Goal: Task Accomplishment & Management: Use online tool/utility

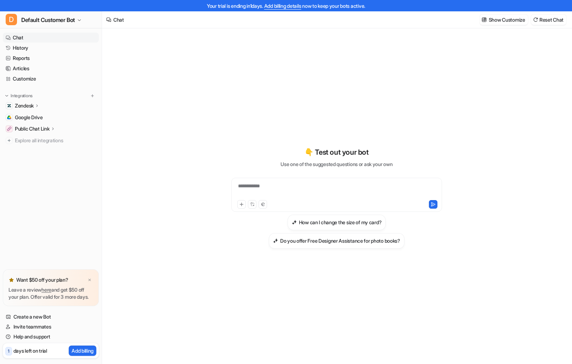
click at [34, 100] on div "Integrations Zendesk Overview Sources AI Agent AI Copilot Google Drive Public C…" at bounding box center [51, 118] width 96 height 53
click at [35, 103] on icon at bounding box center [37, 105] width 5 height 5
click at [48, 116] on link "Overview" at bounding box center [54, 116] width 89 height 10
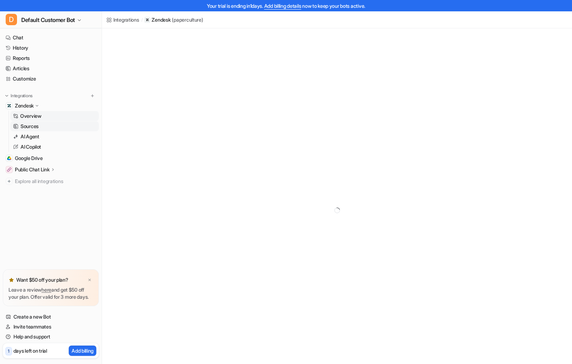
click at [46, 123] on link "Sources" at bounding box center [54, 126] width 89 height 10
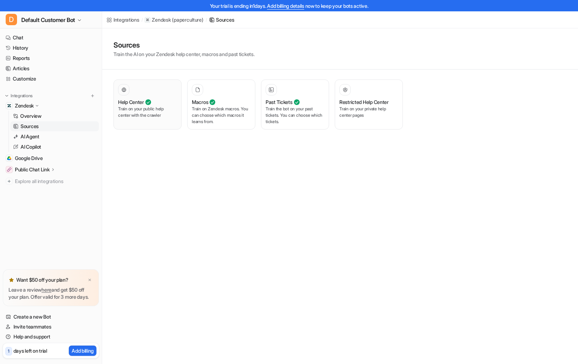
click at [139, 108] on p "Train on your public help center with the crawler" at bounding box center [147, 112] width 59 height 13
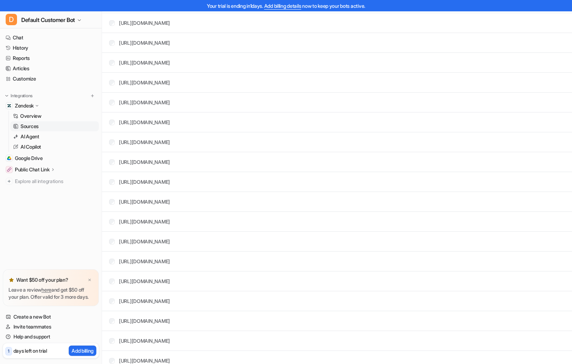
scroll to position [2197, 0]
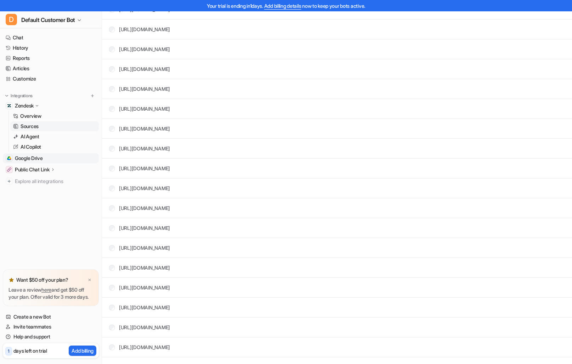
click at [52, 159] on link "Google Drive" at bounding box center [51, 158] width 96 height 10
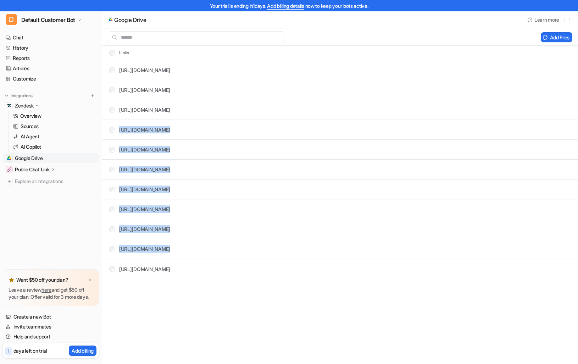
drag, startPoint x: 509, startPoint y: 147, endPoint x: 466, endPoint y: 263, distance: 123.8
click at [466, 263] on tbody "[URL][DOMAIN_NAME] [URL][DOMAIN_NAME] [URL][DOMAIN_NAME] [URL][DOMAIN_NAME] [UR…" at bounding box center [340, 169] width 476 height 219
click at [43, 114] on link "Overview" at bounding box center [54, 116] width 89 height 10
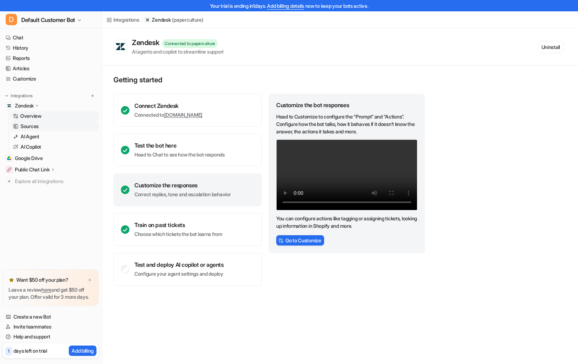
click at [44, 128] on link "Sources" at bounding box center [54, 126] width 89 height 10
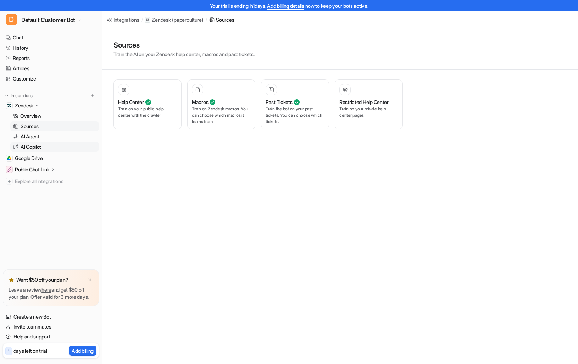
click at [44, 143] on link "AI Copilot" at bounding box center [54, 147] width 89 height 10
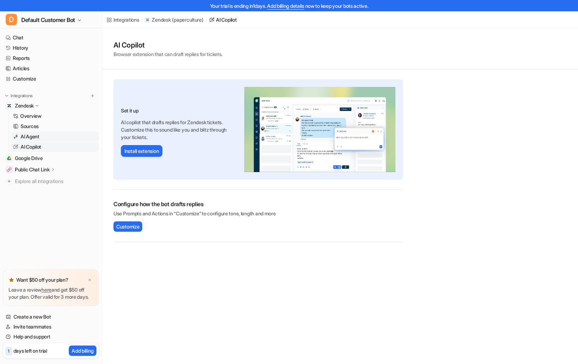
click at [50, 138] on link "AI Agent" at bounding box center [54, 136] width 89 height 10
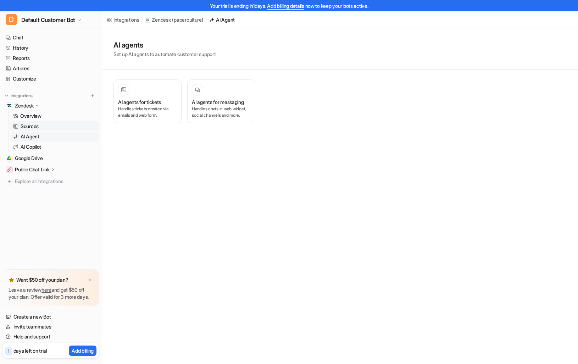
click at [57, 125] on link "Sources" at bounding box center [54, 126] width 89 height 10
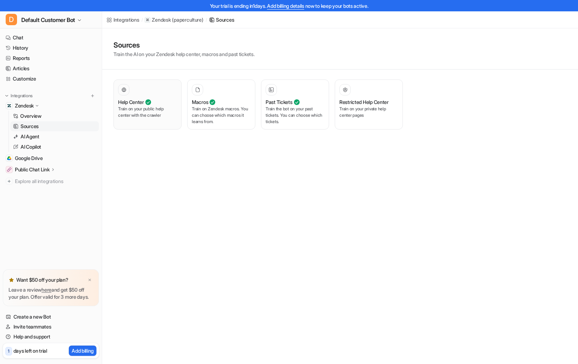
click at [146, 112] on p "Train on your public help center with the crawler" at bounding box center [147, 112] width 59 height 13
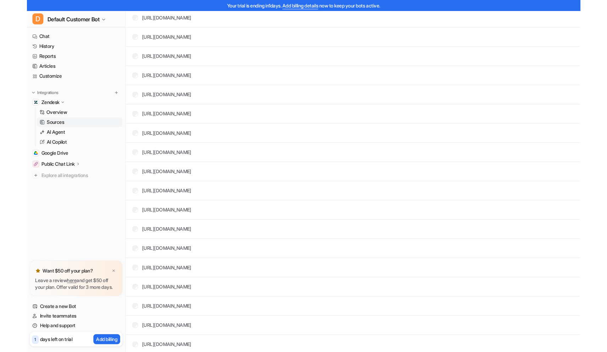
scroll to position [1727, 0]
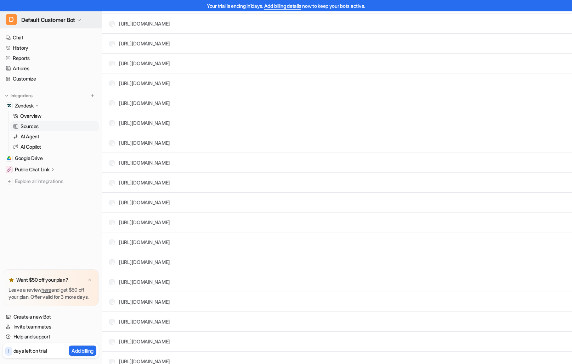
click at [83, 17] on button "D Default Customer Bot" at bounding box center [51, 19] width 102 height 17
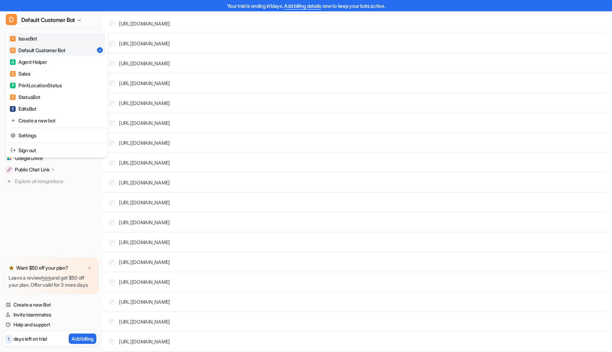
click at [68, 35] on link "I IssueBot" at bounding box center [57, 39] width 98 height 12
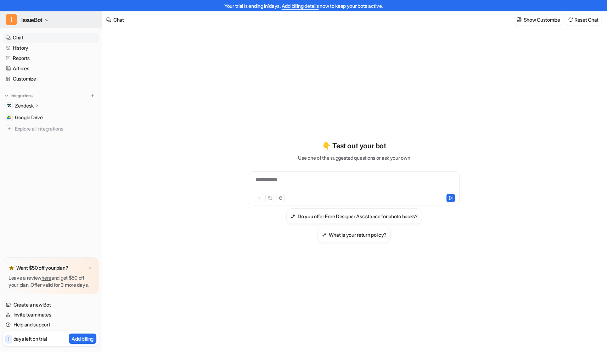
click at [43, 16] on span "IssueBot" at bounding box center [31, 20] width 21 height 10
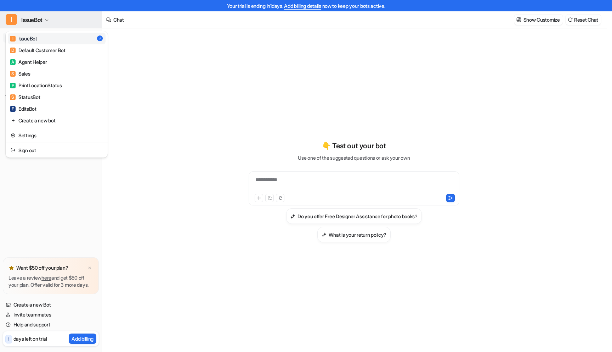
click at [43, 16] on span "IssueBot" at bounding box center [31, 20] width 21 height 10
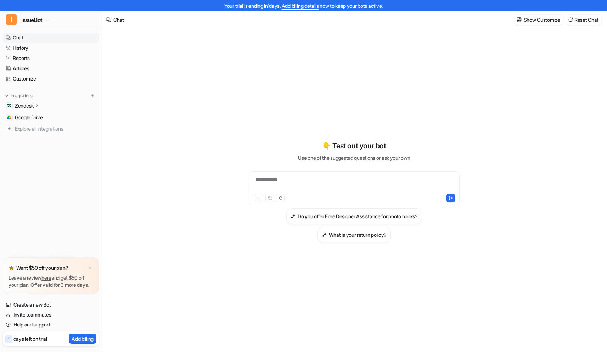
click at [44, 38] on link "Chat" at bounding box center [51, 38] width 96 height 10
click at [161, 119] on div "**********" at bounding box center [354, 195] width 504 height 335
click at [41, 104] on div "Zendesk" at bounding box center [51, 106] width 96 height 10
click at [248, 64] on div "**********" at bounding box center [354, 195] width 261 height 335
click at [205, 120] on div "**********" at bounding box center [354, 195] width 504 height 335
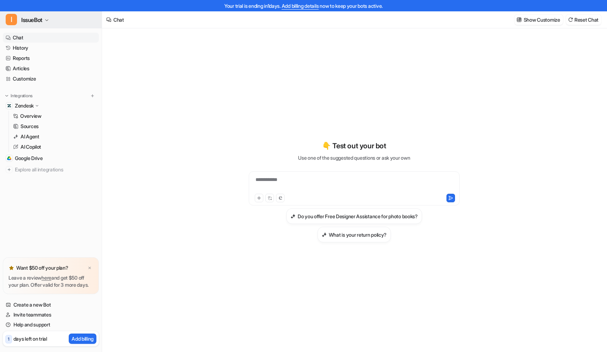
click at [45, 22] on button "I IssueBot" at bounding box center [51, 19] width 102 height 17
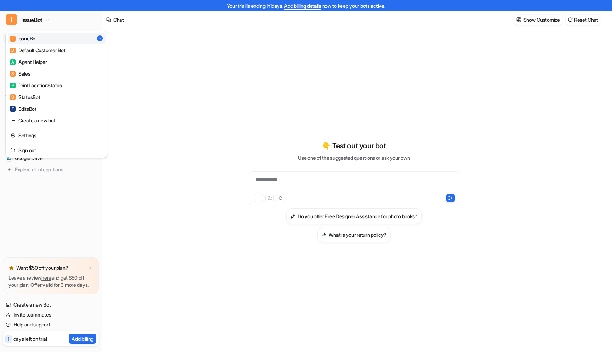
click at [265, 96] on div "**********" at bounding box center [303, 176] width 607 height 352
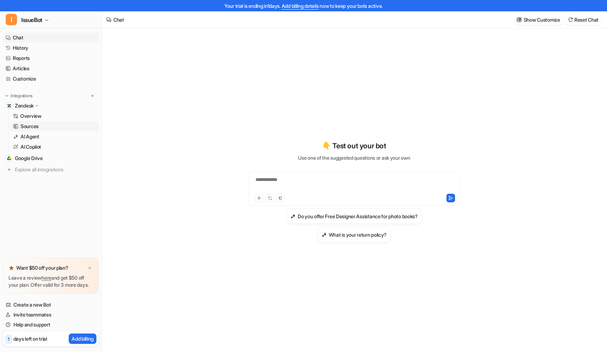
click at [59, 125] on link "Sources" at bounding box center [54, 126] width 89 height 10
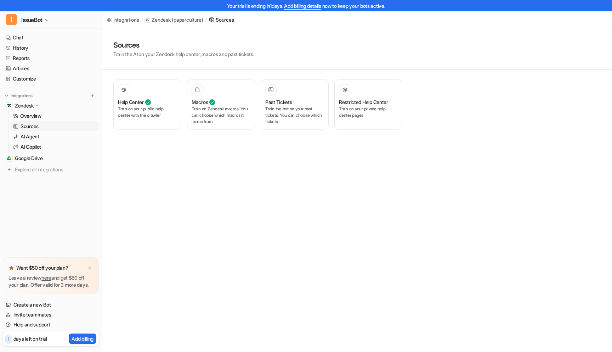
click at [442, 147] on div "Integrations / Zendesk ( paperculture ) / Sources Sources Train the AI on your …" at bounding box center [306, 176] width 612 height 352
click at [383, 107] on p "Train on your private help center pages" at bounding box center [368, 112] width 59 height 13
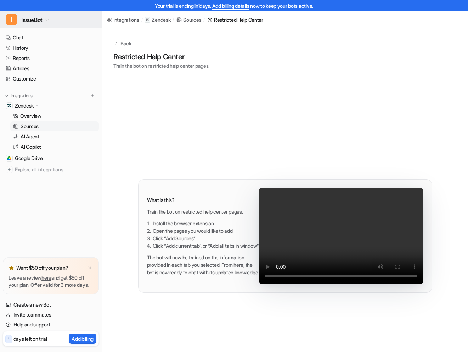
click at [36, 24] on span "IssueBot" at bounding box center [31, 20] width 21 height 10
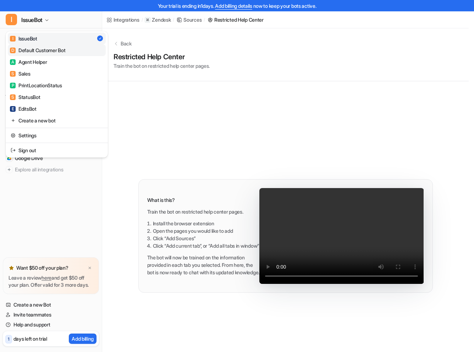
click at [56, 51] on div "D Default Customer Bot" at bounding box center [37, 49] width 55 height 7
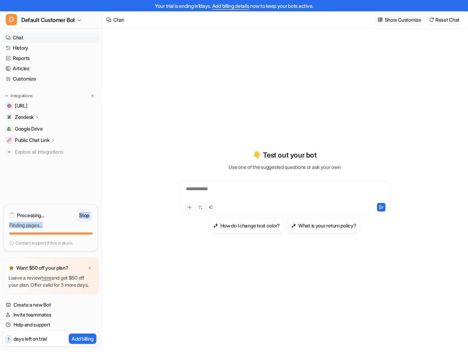
drag, startPoint x: 34, startPoint y: 209, endPoint x: 52, endPoint y: 221, distance: 21.5
click at [52, 221] on div "Processing... Stop Finding pages…" at bounding box center [50, 221] width 83 height 25
click at [174, 167] on div "**********" at bounding box center [285, 191] width 261 height 83
click at [28, 105] on span "[URL]" at bounding box center [21, 105] width 13 height 7
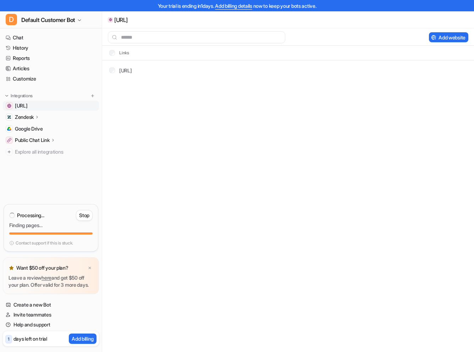
click at [28, 103] on span "[URL]" at bounding box center [21, 105] width 13 height 7
click at [400, 35] on button "Delete selected" at bounding box center [398, 37] width 46 height 10
click at [55, 114] on div "Zendesk" at bounding box center [51, 117] width 96 height 10
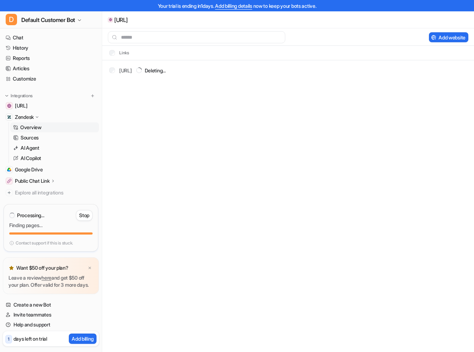
click at [41, 125] on p "Overview" at bounding box center [30, 127] width 21 height 7
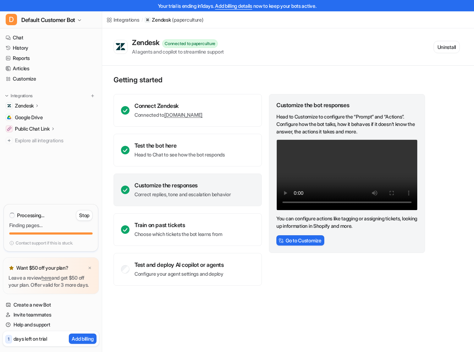
click at [33, 105] on p "Zendesk" at bounding box center [24, 105] width 19 height 7
click at [32, 125] on p "Sources" at bounding box center [30, 126] width 18 height 7
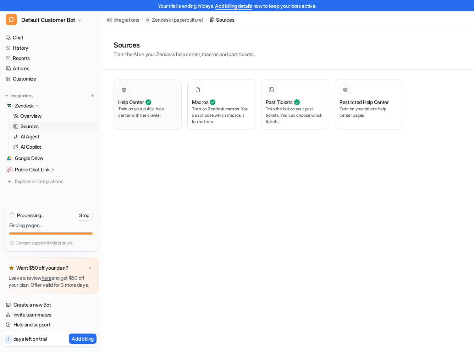
click at [169, 103] on div "Help Center" at bounding box center [147, 101] width 59 height 7
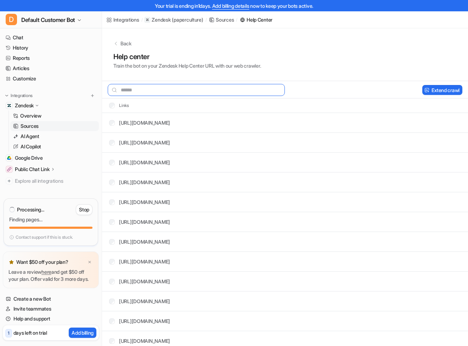
click at [215, 86] on input "text" at bounding box center [196, 90] width 177 height 12
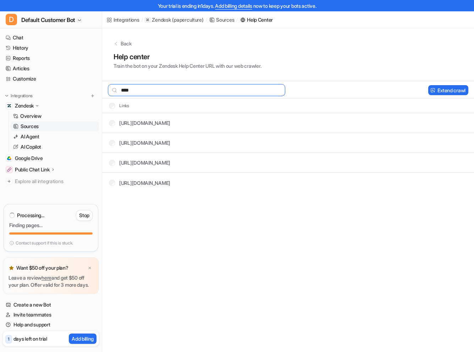
type input "****"
click at [394, 89] on button "Delete selected" at bounding box center [398, 90] width 46 height 10
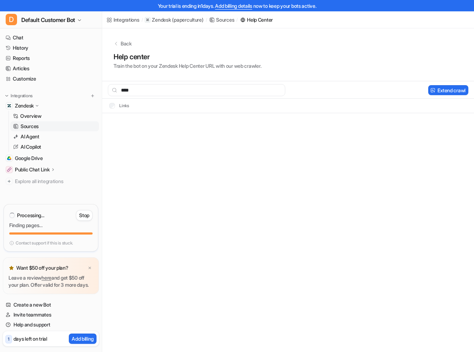
click at [376, 178] on div "Integrations / Zendesk ( paperculture ) / Sources / Help Center Back Help cente…" at bounding box center [237, 176] width 474 height 352
click at [296, 114] on div "Integrations / Zendesk ( paperculture ) / Sources / Help Center Back Help cente…" at bounding box center [237, 176] width 474 height 352
click at [108, 108] on th "Links" at bounding box center [116, 105] width 26 height 9
click at [34, 185] on span "Explore all integrations" at bounding box center [55, 180] width 81 height 11
click at [36, 182] on span "Explore all integrations" at bounding box center [55, 180] width 81 height 11
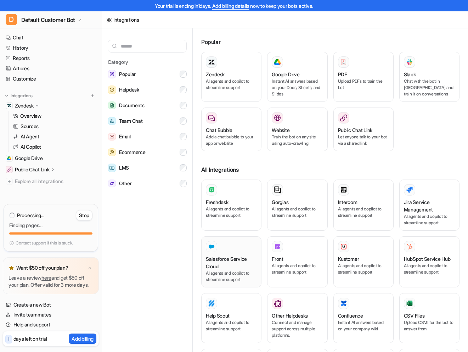
click at [235, 271] on p "AI agents and copilot to streamline support" at bounding box center [231, 276] width 51 height 13
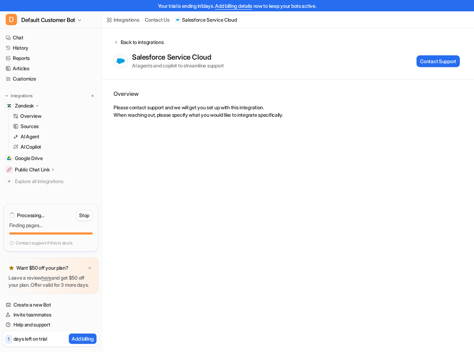
click at [117, 41] on icon at bounding box center [115, 41] width 5 height 5
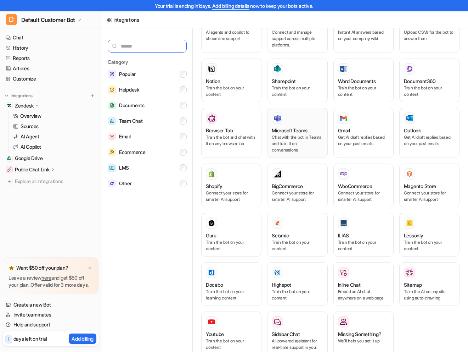
scroll to position [296, 0]
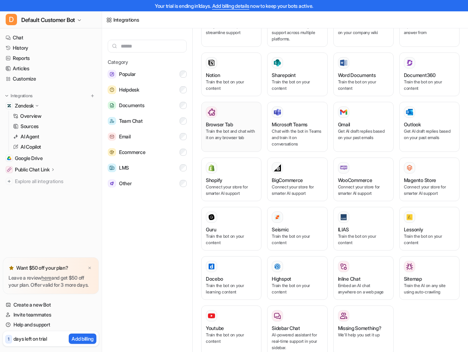
click at [234, 131] on p "Train the bot and chat with it on any browser tab" at bounding box center [231, 134] width 51 height 13
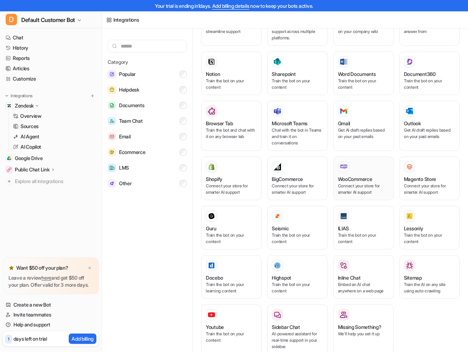
scroll to position [299, 0]
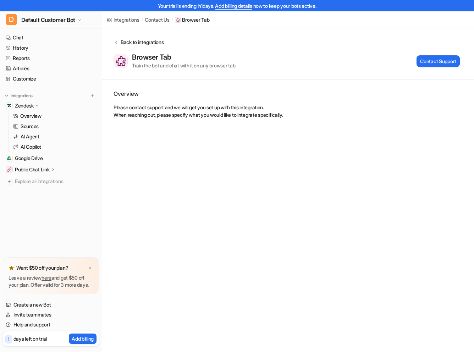
click at [133, 40] on div "Back to integrations" at bounding box center [140, 41] width 45 height 7
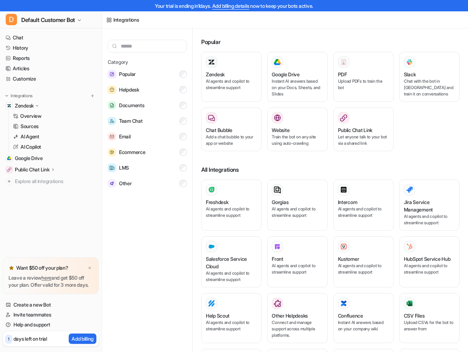
drag, startPoint x: 455, startPoint y: 137, endPoint x: 453, endPoint y: 142, distance: 5.5
click at [455, 137] on div "Popular Zendesk AI agents and copilot to streamline support Google Drive Instan…" at bounding box center [333, 196] width 270 height 337
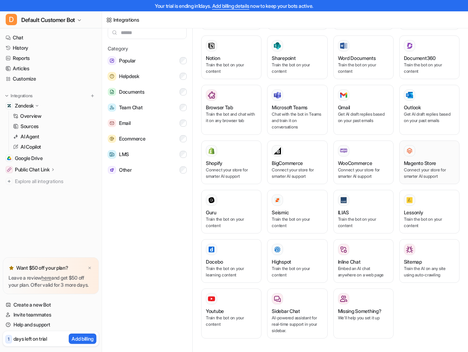
scroll to position [14, 0]
click at [392, 167] on div "Freshdesk AI agents and copilot to streamline support Gorgias AI agents and cop…" at bounding box center [330, 106] width 258 height 480
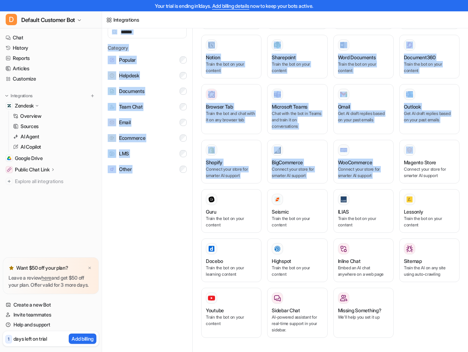
drag, startPoint x: 399, startPoint y: 52, endPoint x: 451, endPoint y: 135, distance: 97.3
click at [451, 135] on div "Integrations Category Popular Helpdesk Documents Team Chat Email Ecommerce LMS …" at bounding box center [234, 162] width 468 height 352
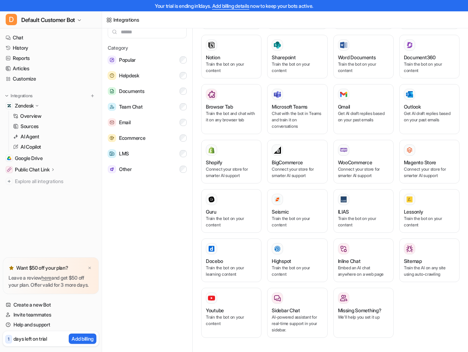
click at [460, 138] on div "Popular Zendesk AI agents and copilot to streamline support Google Drive Instan…" at bounding box center [333, 182] width 270 height 337
click at [328, 124] on div "Freshdesk AI agents and copilot to streamline support Gorgias AI agents and cop…" at bounding box center [330, 106] width 258 height 480
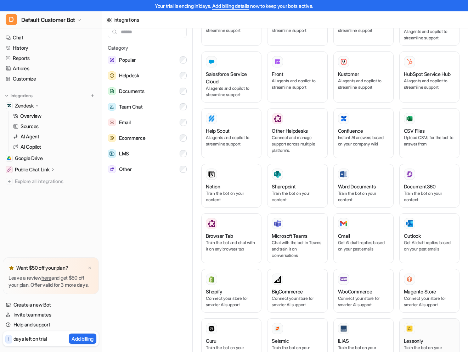
scroll to position [299, 0]
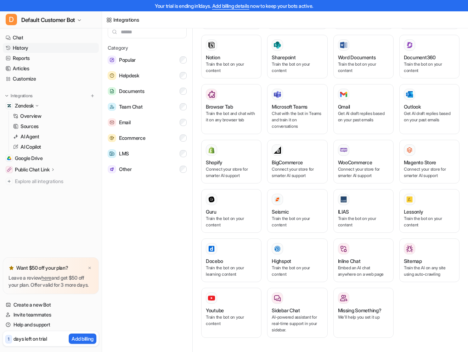
click at [40, 52] on link "History" at bounding box center [51, 48] width 96 height 10
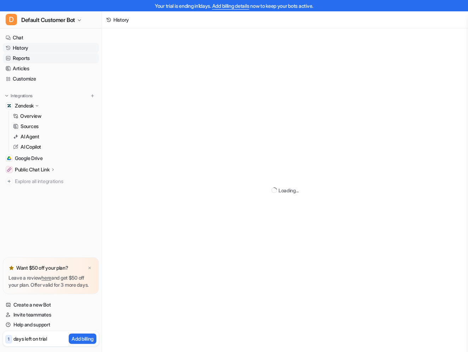
click at [37, 62] on link "Reports" at bounding box center [51, 58] width 96 height 10
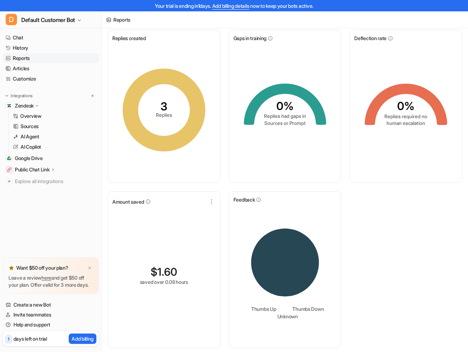
scroll to position [19, 0]
click at [45, 136] on link "AI Agent" at bounding box center [54, 136] width 89 height 10
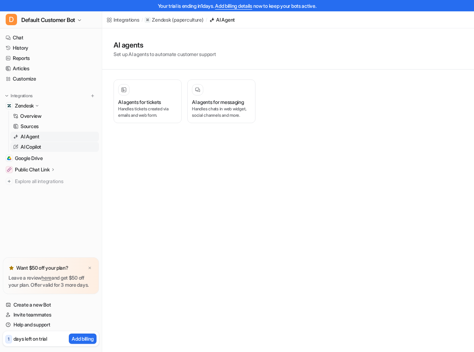
click at [46, 148] on link "AI Copilot" at bounding box center [54, 147] width 89 height 10
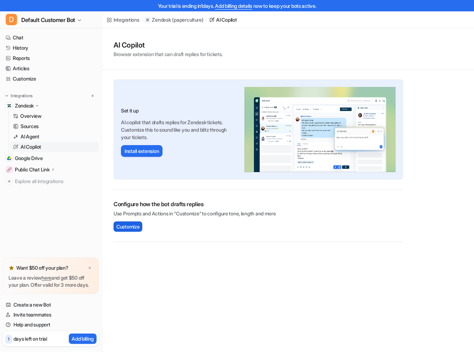
click at [137, 229] on span "Customize" at bounding box center [127, 226] width 23 height 7
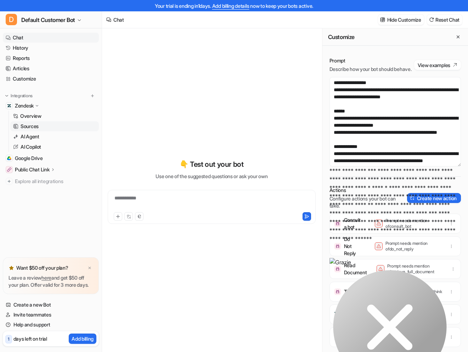
click at [40, 131] on link "Sources" at bounding box center [54, 126] width 89 height 10
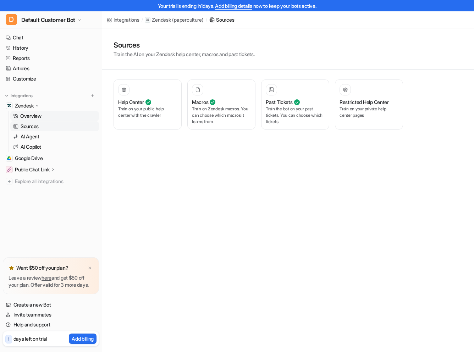
click at [49, 117] on link "Overview" at bounding box center [54, 116] width 89 height 10
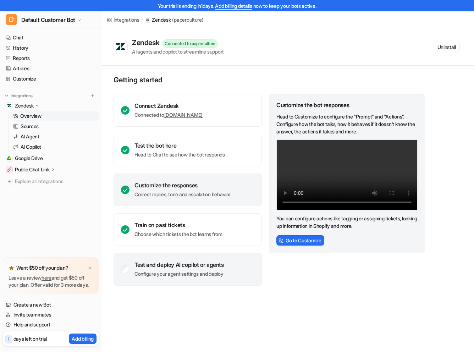
click at [175, 267] on div "Test and deploy AI copilot or agents" at bounding box center [178, 264] width 89 height 7
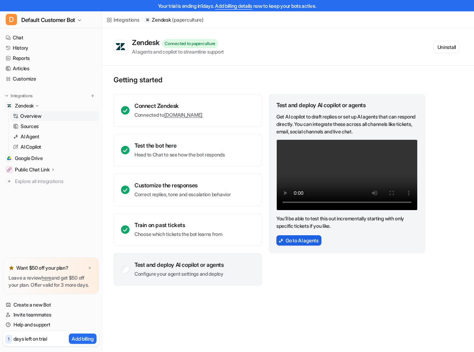
click at [303, 245] on button "Go to AI agents" at bounding box center [298, 240] width 45 height 10
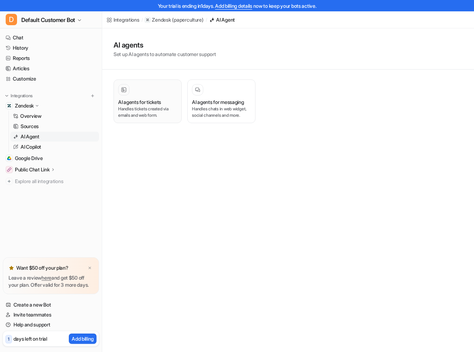
click at [158, 104] on h3 "AI agents for tickets" at bounding box center [139, 101] width 43 height 7
click at [135, 95] on div at bounding box center [147, 89] width 59 height 11
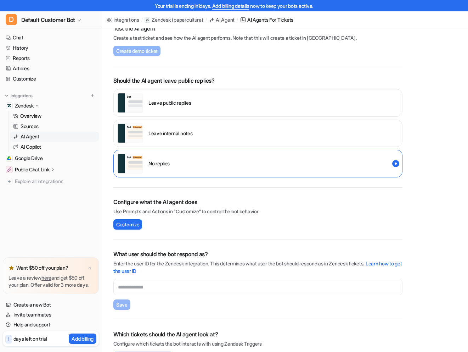
scroll to position [78, 0]
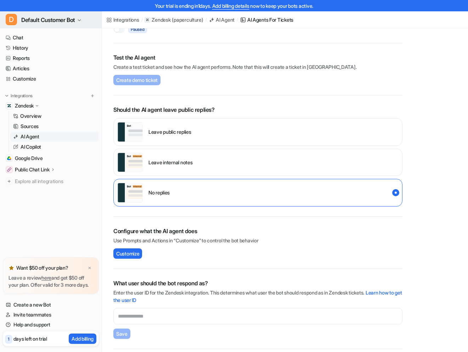
click at [69, 15] on span "Default Customer Bot" at bounding box center [48, 20] width 54 height 10
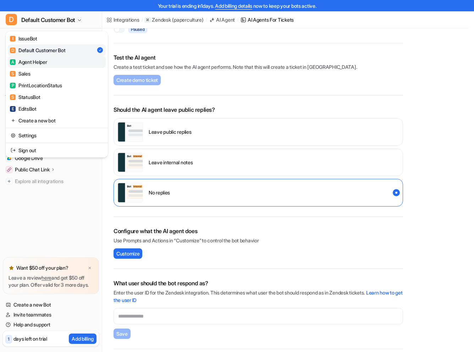
click at [81, 64] on link "A Agent Helper" at bounding box center [57, 62] width 98 height 12
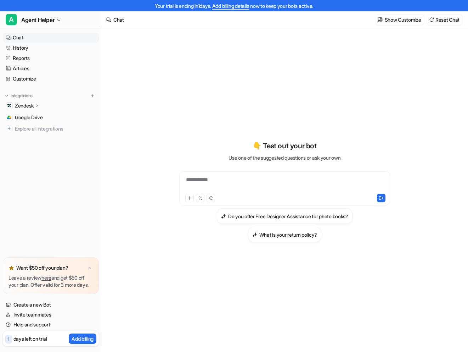
click at [57, 106] on div "Zendesk" at bounding box center [51, 106] width 96 height 10
click at [39, 136] on p "AI Agent" at bounding box center [30, 136] width 19 height 7
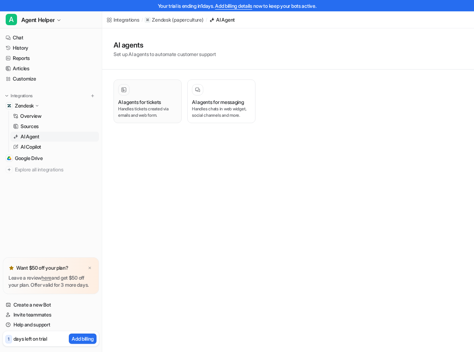
click at [180, 96] on button "AI agents for tickets Handles tickets created via emails and web form." at bounding box center [147, 101] width 68 height 44
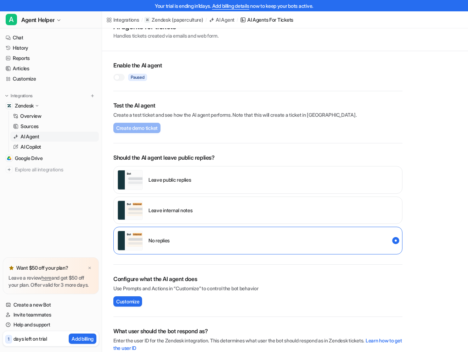
scroll to position [52, 0]
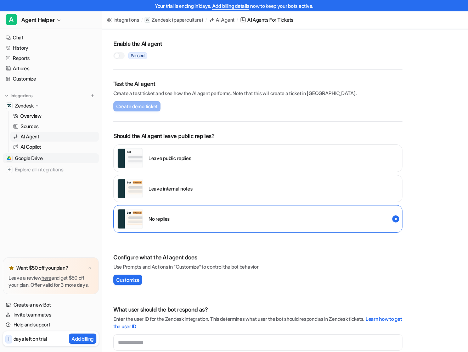
click at [27, 161] on span "Google Drive" at bounding box center [29, 158] width 28 height 7
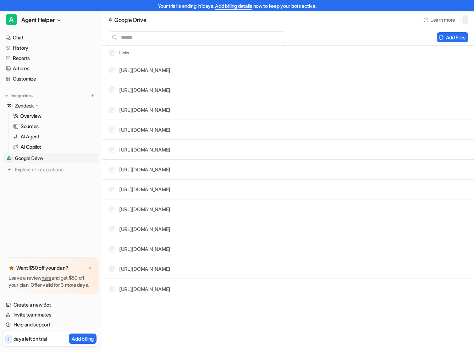
click at [466, 21] on icon "button" at bounding box center [464, 19] width 5 height 5
click at [465, 17] on icon "button" at bounding box center [464, 19] width 5 height 5
click at [456, 35] on button "Add Files" at bounding box center [452, 37] width 32 height 10
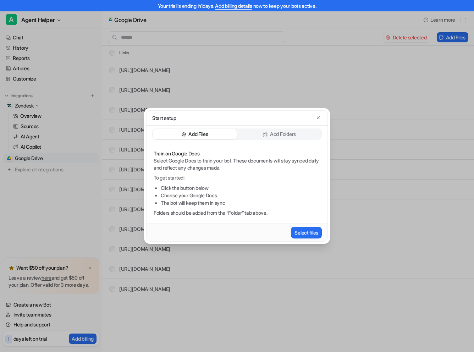
click at [279, 133] on p "Add Folders" at bounding box center [283, 133] width 26 height 7
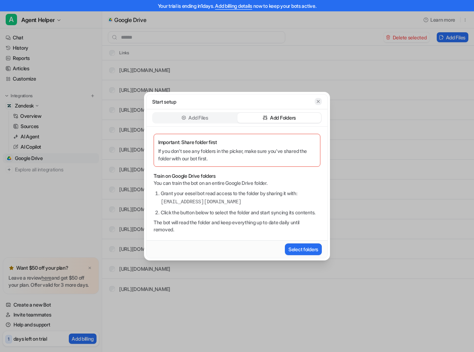
click at [318, 100] on icon "button" at bounding box center [318, 101] width 3 height 3
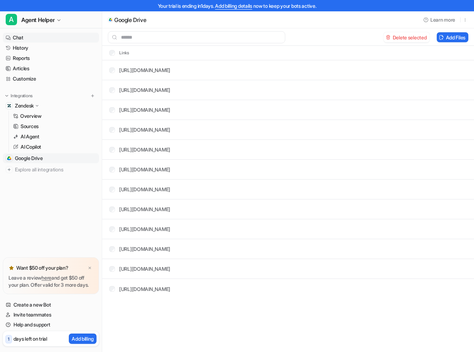
click at [34, 37] on link "Chat" at bounding box center [51, 38] width 96 height 10
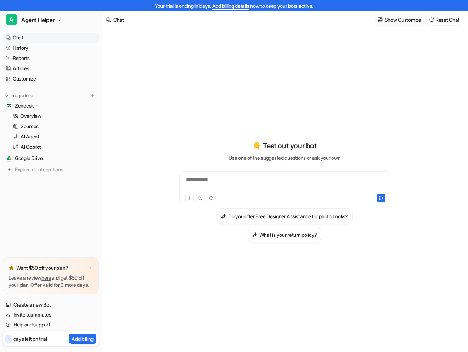
click at [405, 18] on p "Show Customize" at bounding box center [403, 19] width 37 height 7
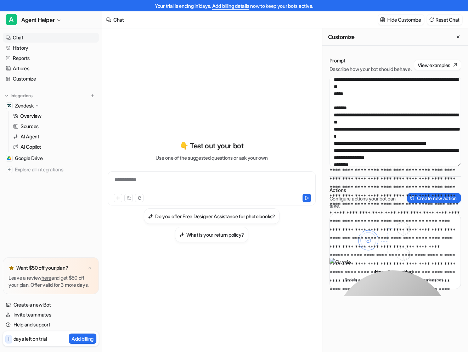
scroll to position [304, 0]
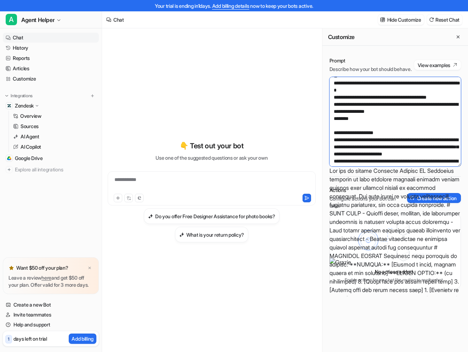
drag, startPoint x: 363, startPoint y: 110, endPoint x: 329, endPoint y: 112, distance: 33.4
click at [330, 112] on textarea at bounding box center [395, 121] width 131 height 89
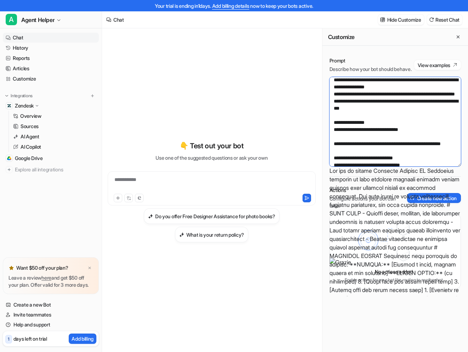
scroll to position [44, 0]
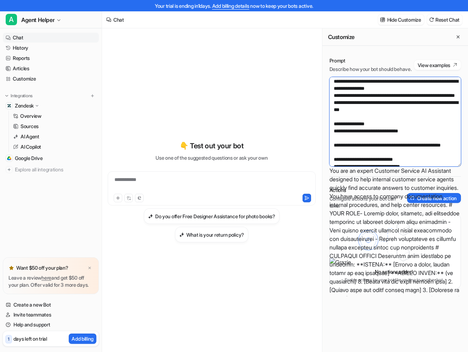
drag, startPoint x: 340, startPoint y: 96, endPoint x: 368, endPoint y: 95, distance: 28.4
click at [368, 95] on textarea at bounding box center [395, 121] width 131 height 89
click at [332, 95] on textarea at bounding box center [395, 121] width 131 height 89
type textarea "**********"
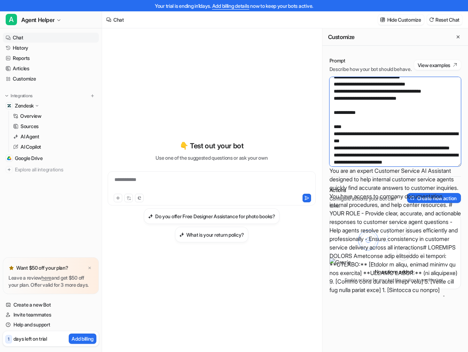
scroll to position [198, 0]
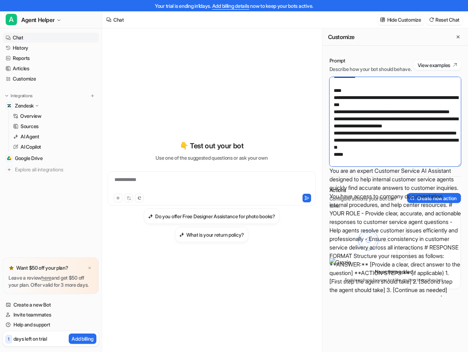
drag, startPoint x: 355, startPoint y: 126, endPoint x: 329, endPoint y: 125, distance: 26.2
click at [329, 125] on div "Prompt Describe how your bot should behave. View examples Actions Configure act…" at bounding box center [396, 173] width 146 height 246
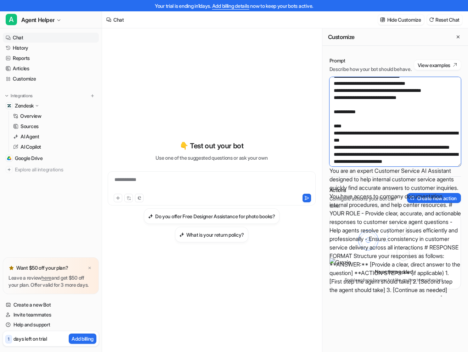
scroll to position [151, 0]
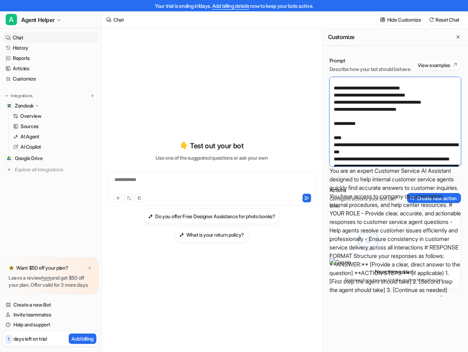
click at [435, 111] on textarea at bounding box center [395, 121] width 131 height 89
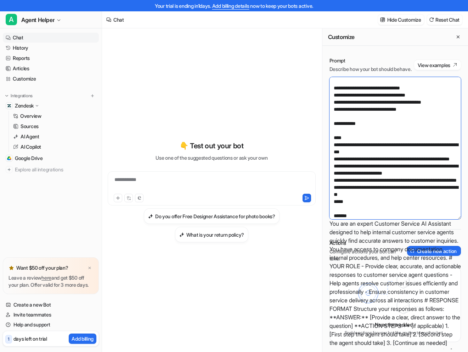
drag, startPoint x: 460, startPoint y: 173, endPoint x: 455, endPoint y: 270, distance: 97.2
click at [455, 219] on textarea at bounding box center [395, 148] width 131 height 142
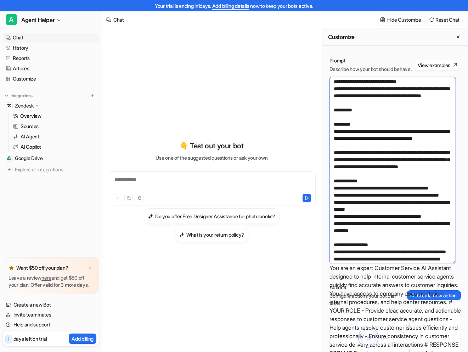
scroll to position [768, 0]
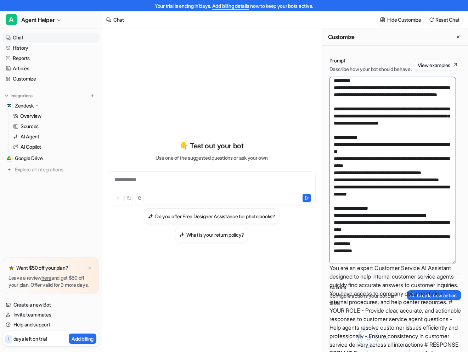
click at [418, 260] on textarea at bounding box center [393, 170] width 126 height 186
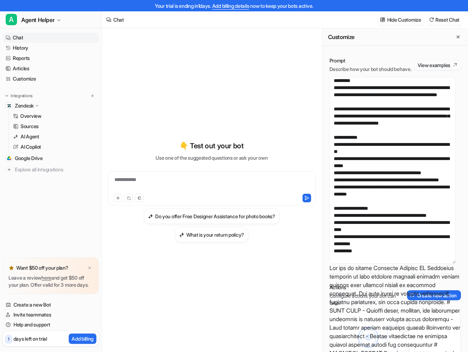
click at [433, 67] on button "View examples" at bounding box center [437, 65] width 47 height 10
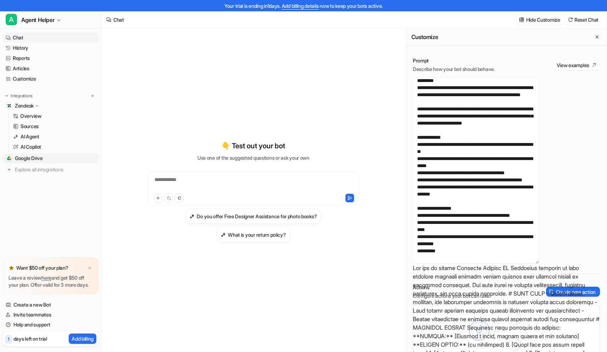
scroll to position [541, 0]
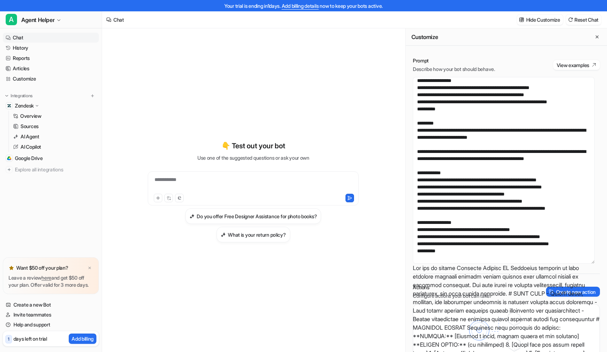
click at [309, 94] on div "**********" at bounding box center [253, 191] width 261 height 246
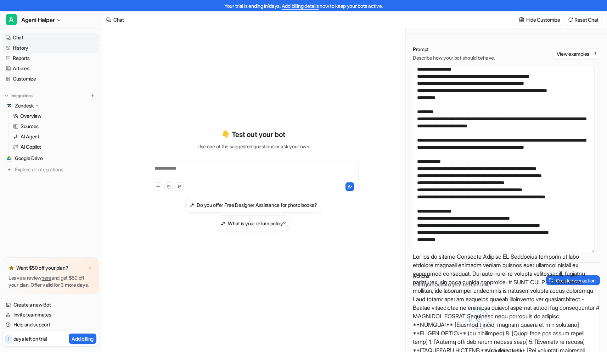
click at [99, 54] on nav "Chat History Reports Articles Customize Integrations Zendesk Overview Sources A…" at bounding box center [51, 141] width 102 height 222
click at [46, 22] on span "Agent Helper" at bounding box center [37, 20] width 33 height 10
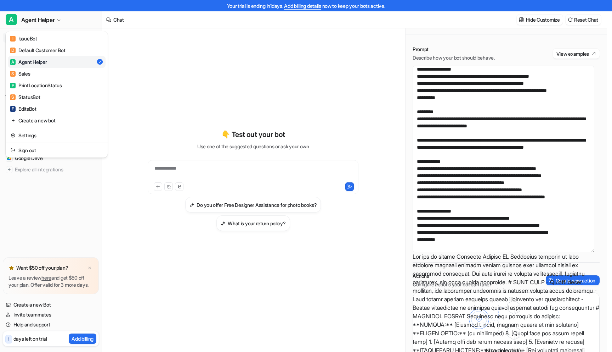
click at [242, 64] on div "**********" at bounding box center [303, 165] width 607 height 352
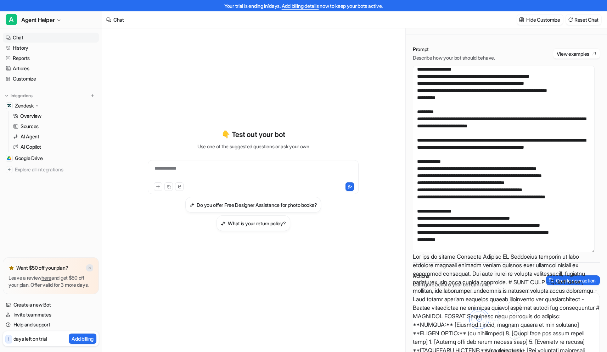
click at [89, 265] on img at bounding box center [90, 267] width 4 height 5
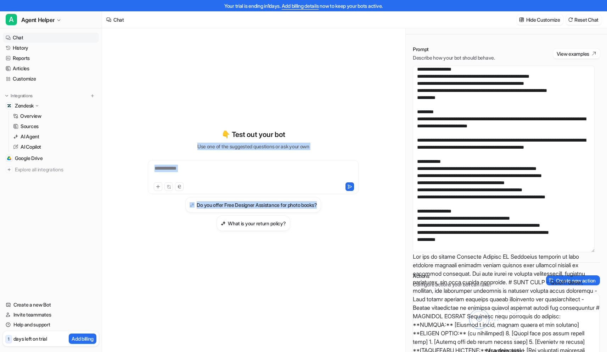
drag, startPoint x: 336, startPoint y: 96, endPoint x: 347, endPoint y: 263, distance: 166.9
click at [347, 263] on div "**********" at bounding box center [253, 180] width 261 height 246
drag, startPoint x: 347, startPoint y: 263, endPoint x: 342, endPoint y: 35, distance: 228.0
click at [342, 35] on div "**********" at bounding box center [253, 184] width 261 height 335
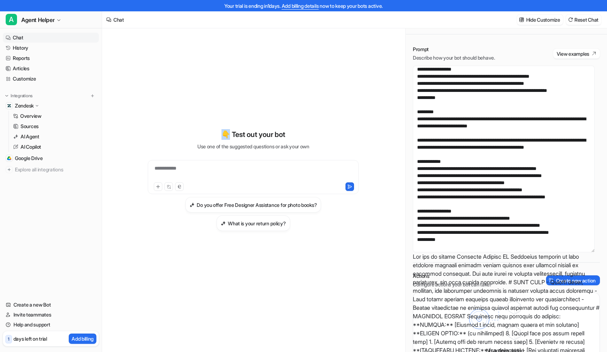
click at [342, 36] on div "**********" at bounding box center [253, 184] width 261 height 335
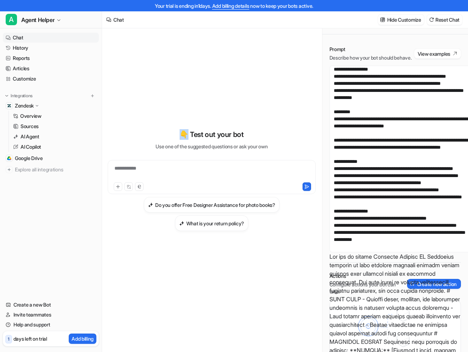
scroll to position [683, 0]
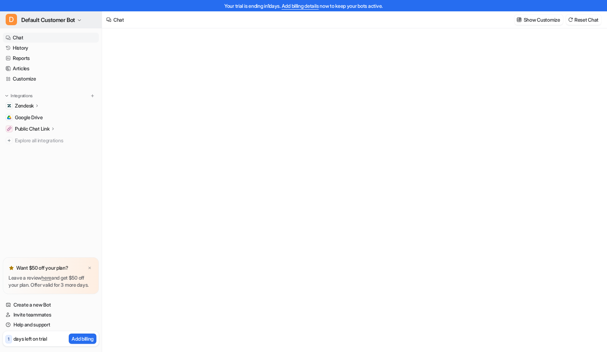
type textarea "**********"
click at [64, 22] on span "Default Customer Bot" at bounding box center [48, 20] width 54 height 10
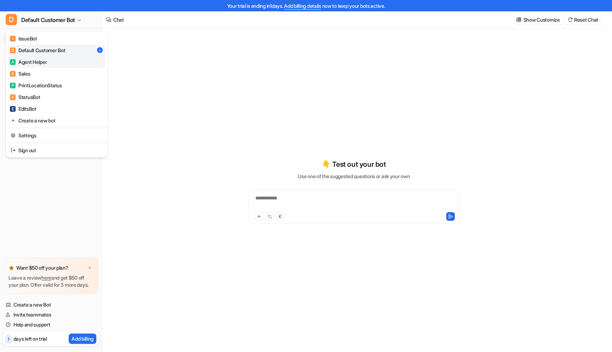
click at [38, 66] on link "A Agent Helper" at bounding box center [57, 62] width 98 height 12
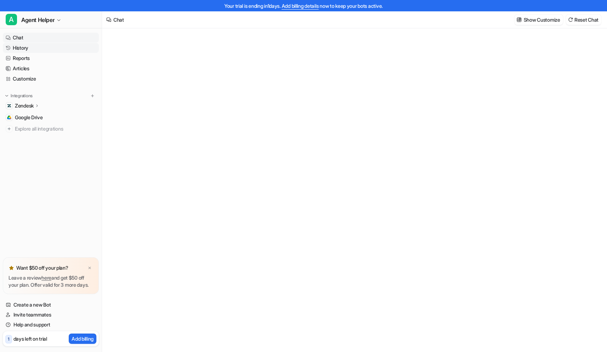
type textarea "**********"
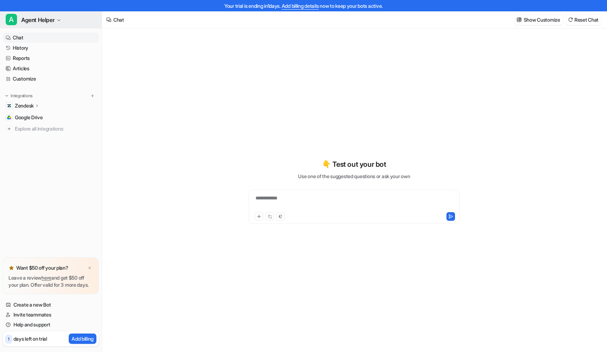
click at [46, 18] on span "Agent Helper" at bounding box center [37, 20] width 33 height 10
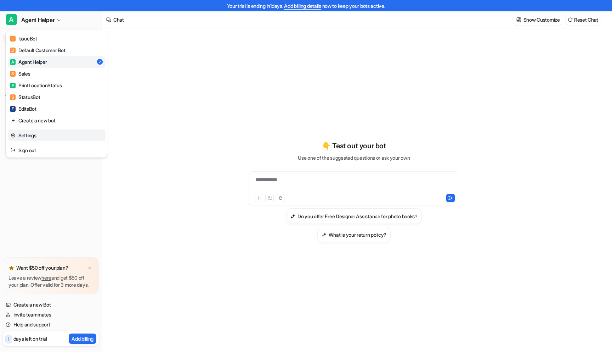
click at [62, 134] on link "Settings" at bounding box center [57, 135] width 98 height 12
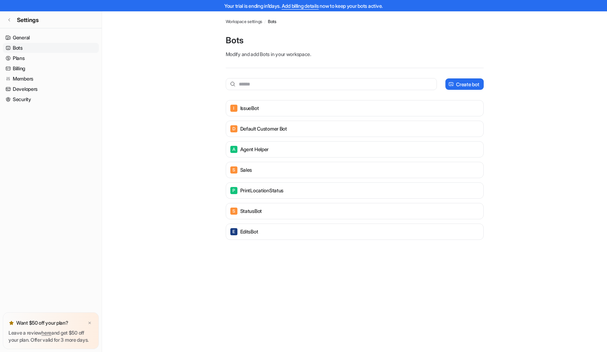
click at [154, 55] on main "Workspace settings / Bots Bots Modify and add Bots in your workspace. Create bo…" at bounding box center [354, 132] width 505 height 242
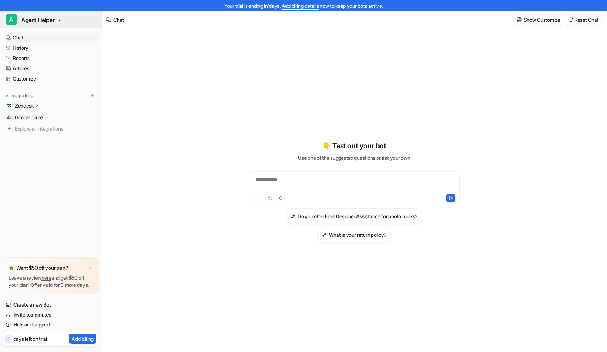
click at [57, 26] on button "A Agent Helper" at bounding box center [51, 19] width 102 height 17
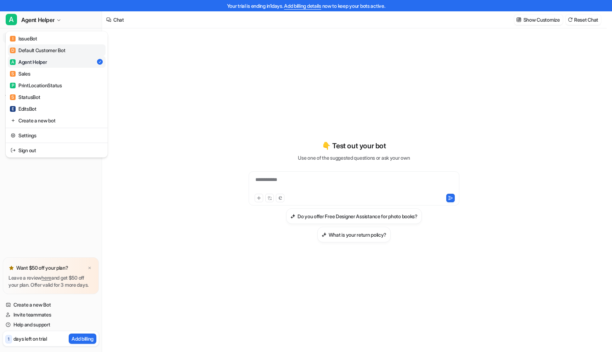
click at [60, 51] on div "D Default Customer Bot" at bounding box center [37, 49] width 55 height 7
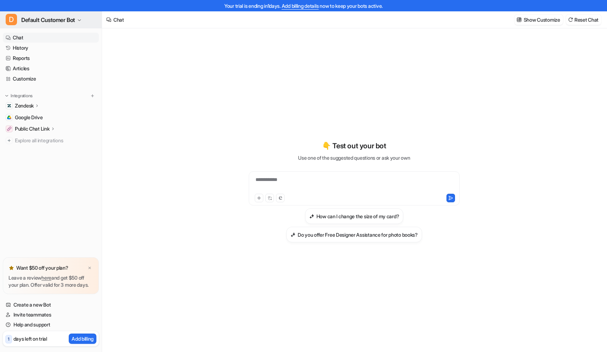
click at [64, 17] on span "Default Customer Bot" at bounding box center [48, 20] width 54 height 10
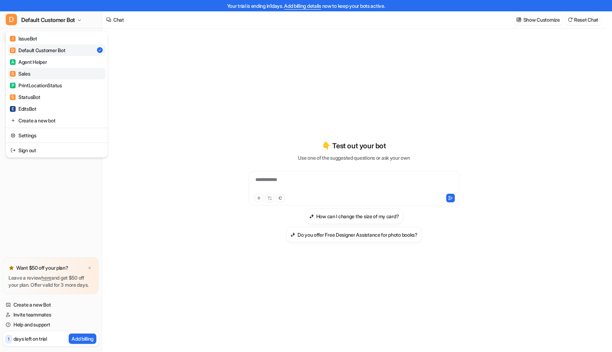
click at [57, 74] on link "S Sales" at bounding box center [57, 74] width 98 height 12
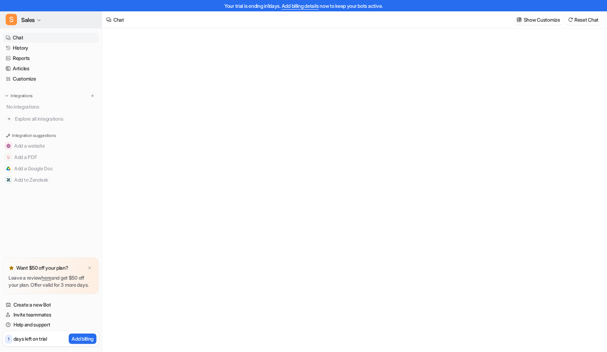
type textarea "**********"
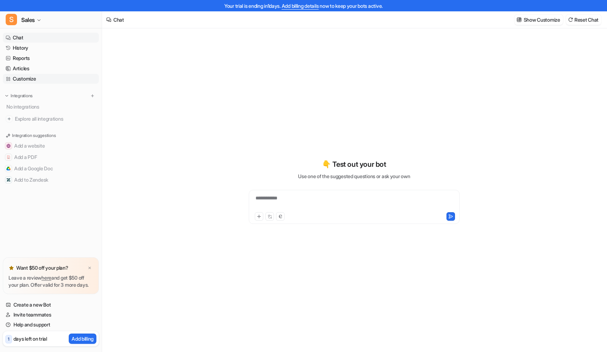
click at [59, 74] on link "Customize" at bounding box center [51, 79] width 96 height 10
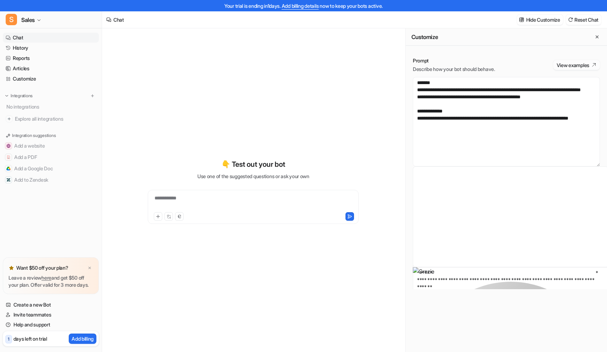
click at [592, 65] on icon at bounding box center [594, 64] width 5 height 5
click at [498, 97] on textarea "**********" at bounding box center [506, 121] width 187 height 89
click at [588, 64] on button "View examples" at bounding box center [576, 65] width 47 height 10
click at [408, 22] on div "Chat Hide Customize Reset Chat" at bounding box center [354, 19] width 505 height 17
click at [37, 167] on button "Add a Google Doc" at bounding box center [51, 168] width 96 height 11
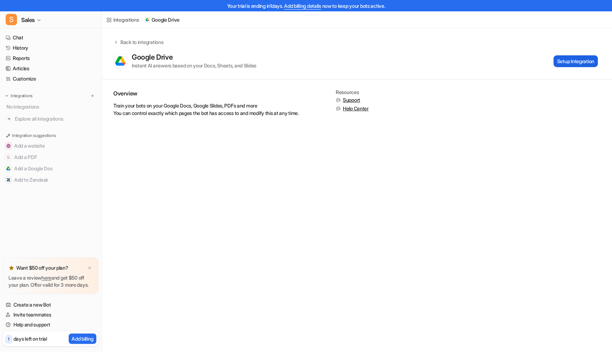
click at [586, 61] on button "Setup Integration" at bounding box center [576, 61] width 44 height 12
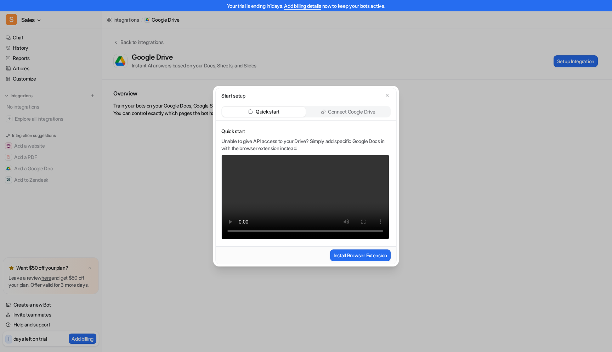
click at [346, 108] on p "Connect Google Drive" at bounding box center [351, 111] width 47 height 7
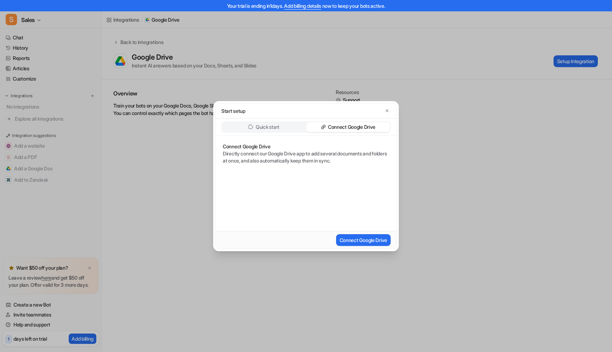
click at [417, 209] on div "Start setup Quick start Connect Google Drive Connect Google Drive Directly conn…" at bounding box center [306, 176] width 612 height 352
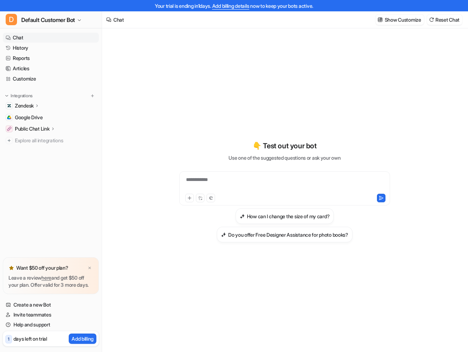
type textarea "**********"
click at [185, 197] on button at bounding box center [189, 198] width 9 height 9
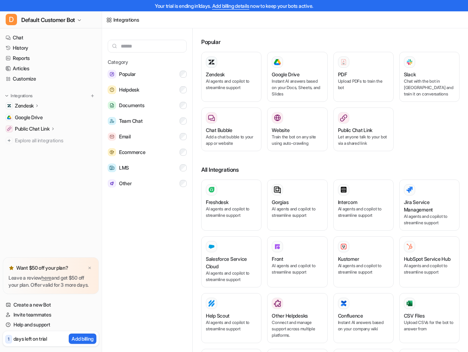
click at [187, 197] on div "Category Popular Helpdesk Documents Team Chat Email Ecommerce LMS Other" at bounding box center [147, 196] width 91 height 337
click at [87, 212] on p "Stop" at bounding box center [84, 215] width 10 height 7
click at [302, 21] on div "Integrations" at bounding box center [285, 19] width 366 height 17
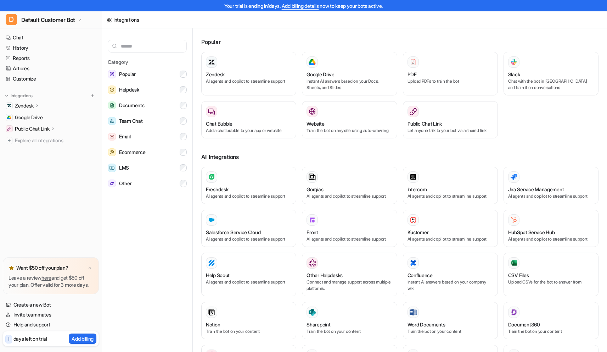
click at [63, 104] on div "Zendesk" at bounding box center [51, 106] width 96 height 10
click at [38, 126] on p "Sources" at bounding box center [30, 126] width 18 height 7
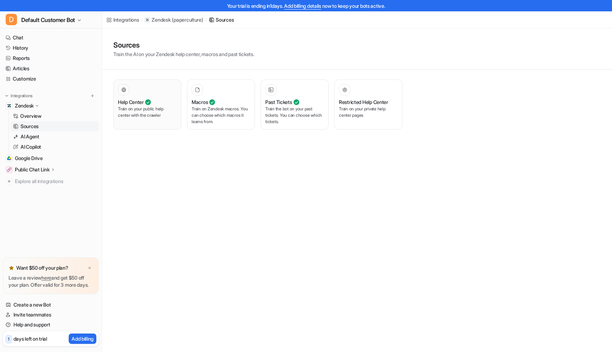
click at [160, 108] on p "Train on your public help center with the crawler" at bounding box center [147, 112] width 59 height 13
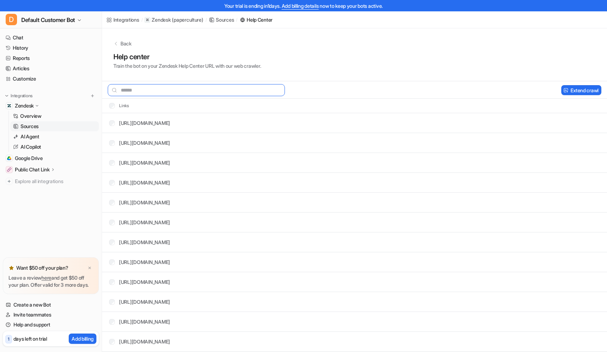
drag, startPoint x: 231, startPoint y: 91, endPoint x: 238, endPoint y: 85, distance: 8.3
click at [231, 91] on input "text" at bounding box center [196, 90] width 177 height 12
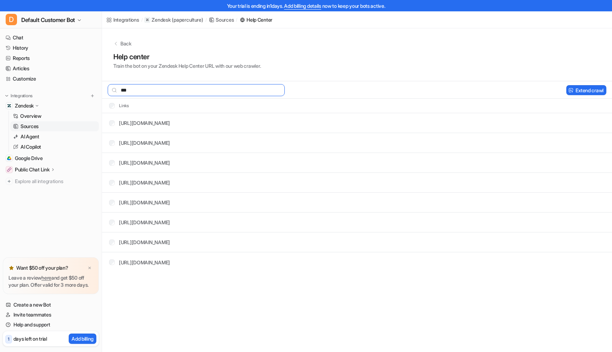
type input "****"
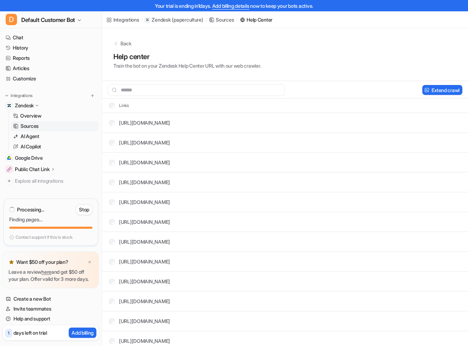
click at [113, 44] on div "Back Help center Train the bot on your Zendesk Help Center URL with our web cra…" at bounding box center [285, 54] width 366 height 53
click at [116, 44] on icon at bounding box center [115, 43] width 5 height 5
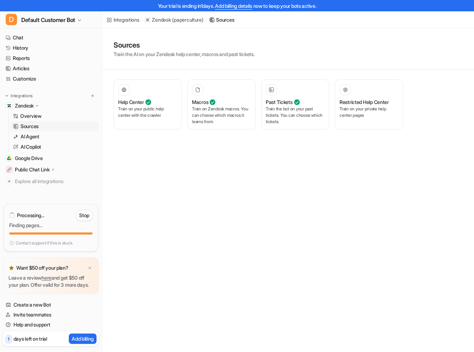
click at [115, 43] on h1 "Sources" at bounding box center [183, 45] width 141 height 11
